Goal: Task Accomplishment & Management: Manage account settings

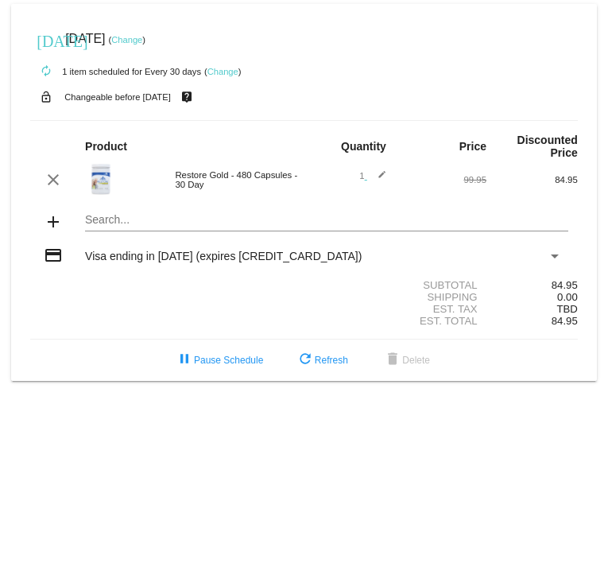
click at [363, 413] on body "today Sep 10 2025 ( Change ) autorenew 1 item scheduled for Every 30 days ( Cha…" at bounding box center [304, 287] width 608 height 575
click at [324, 374] on button "refresh Refresh" at bounding box center [322, 360] width 78 height 29
click at [154, 262] on span "Visa ending in [DATE] (expires [CREDIT_CARD_DATA])" at bounding box center [223, 256] width 277 height 13
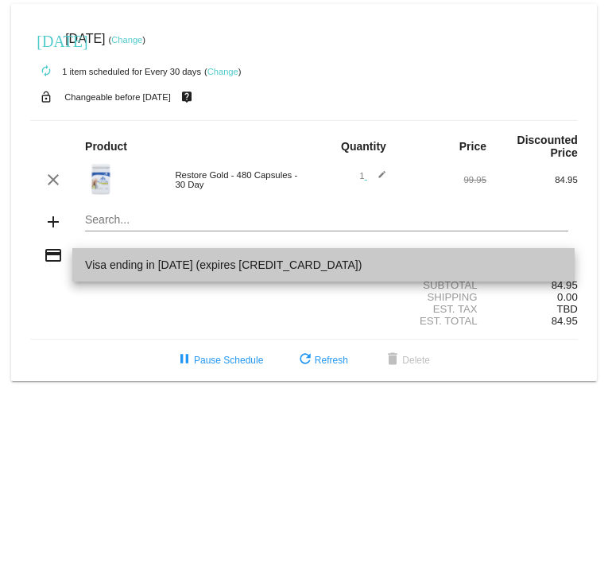
click at [295, 264] on span "Visa ending in [DATE] (expires [CREDIT_CARD_DATA])" at bounding box center [323, 264] width 477 height 33
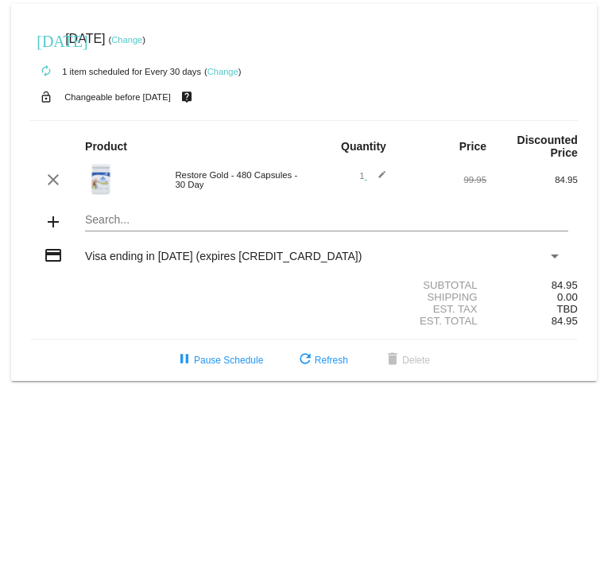
click at [42, 267] on div "credit_card" at bounding box center [52, 256] width 45 height 21
click at [48, 265] on mat-icon "credit_card" at bounding box center [53, 255] width 19 height 19
click at [200, 366] on span "pause Pause Schedule" at bounding box center [219, 359] width 88 height 11
click at [223, 366] on span "play_arrow Resume Schedule" at bounding box center [219, 359] width 97 height 11
click at [263, 262] on div "Visa ending in [DATE] (expires [CREDIT_CARD_DATA])" at bounding box center [316, 256] width 463 height 13
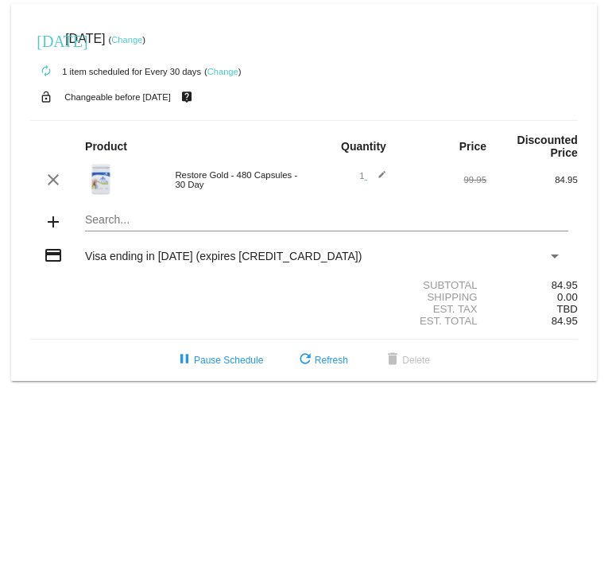
click at [57, 231] on mat-icon "add" at bounding box center [53, 221] width 19 height 19
click at [108, 222] on mat-card "[DATE] [DATE] ( Change ) autorenew 1 item scheduled for Every 30 days ( Change …" at bounding box center [304, 192] width 586 height 377
